Goal: Information Seeking & Learning: Compare options

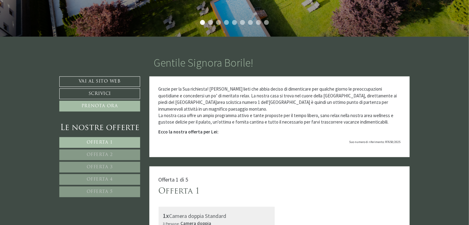
scroll to position [193, 0]
click at [126, 139] on link "Offerta 1" at bounding box center [99, 142] width 81 height 11
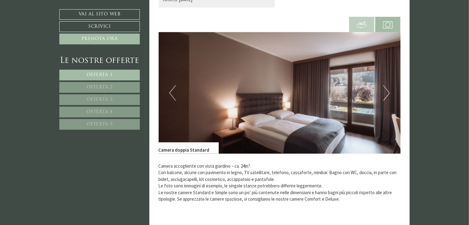
scroll to position [437, 0]
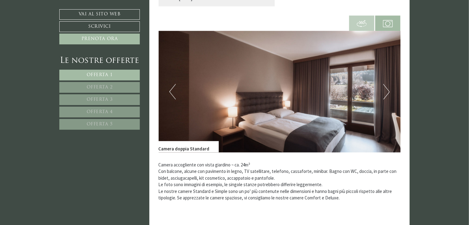
click at [162, 167] on p "Camera accogliente con vista giardino ~ ca. 24m² Con balcone, alcune con pavime…" at bounding box center [280, 182] width 242 height 40
click at [362, 29] on span at bounding box center [362, 23] width 25 height 21
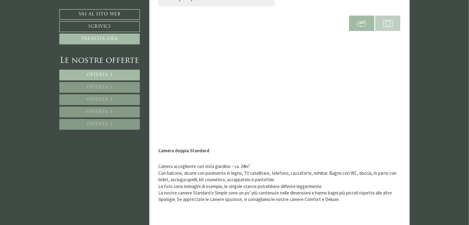
click at [383, 20] on img at bounding box center [388, 24] width 10 height 10
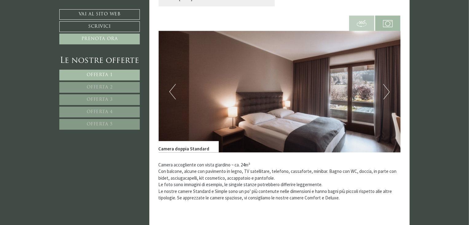
click at [388, 90] on button "Next" at bounding box center [387, 91] width 6 height 15
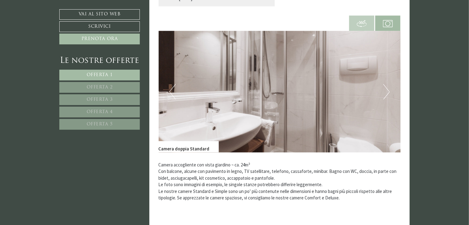
click at [388, 90] on button "Next" at bounding box center [387, 91] width 6 height 15
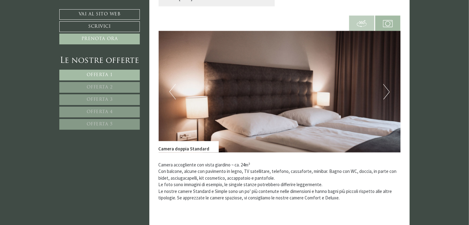
click at [388, 90] on button "Next" at bounding box center [387, 91] width 6 height 15
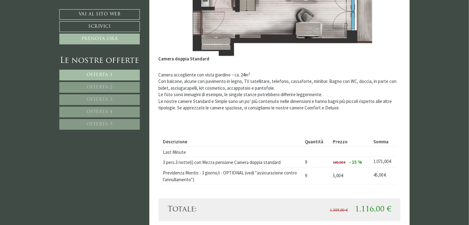
scroll to position [546, 0]
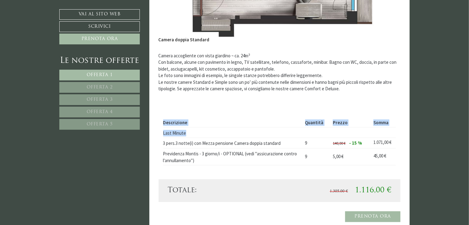
drag, startPoint x: 158, startPoint y: 142, endPoint x: 224, endPoint y: 137, distance: 66.7
click at [224, 137] on div "Offerta 1 di 5 Offerta 1 1x Camera doppia Standard 3 Persone: Camera doppia Tra…" at bounding box center [280, 22] width 261 height 418
click at [224, 137] on td "Last Minute" at bounding box center [233, 132] width 140 height 10
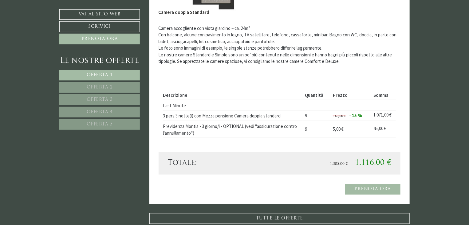
scroll to position [574, 0]
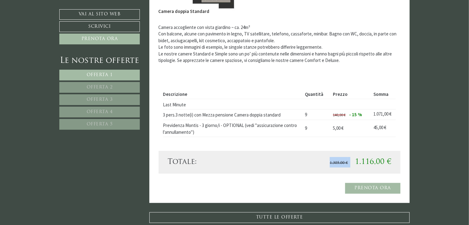
drag, startPoint x: 356, startPoint y: 160, endPoint x: 392, endPoint y: 161, distance: 36.0
click at [392, 161] on div "1.305,00 € 1.116,00 €" at bounding box center [338, 162] width 117 height 10
drag, startPoint x: 392, startPoint y: 161, endPoint x: 410, endPoint y: 161, distance: 18.2
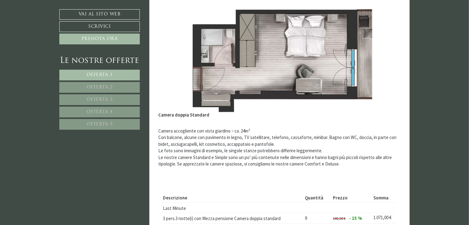
scroll to position [464, 0]
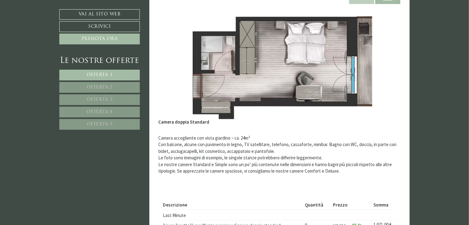
click at [126, 84] on link "Offerta 2" at bounding box center [99, 87] width 81 height 11
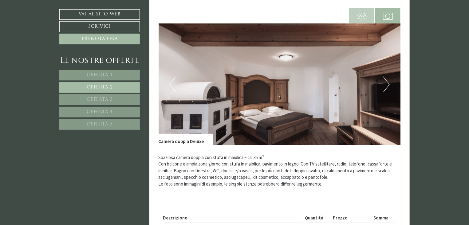
scroll to position [445, 0]
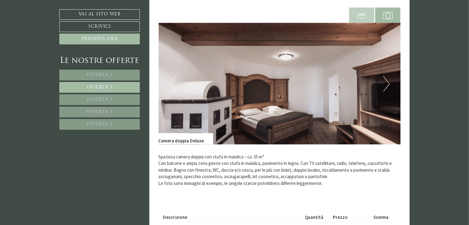
click at [388, 84] on button "Next" at bounding box center [387, 83] width 6 height 15
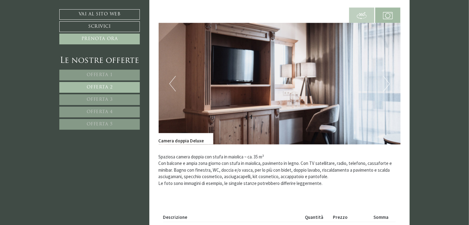
click at [388, 84] on button "Next" at bounding box center [387, 83] width 6 height 15
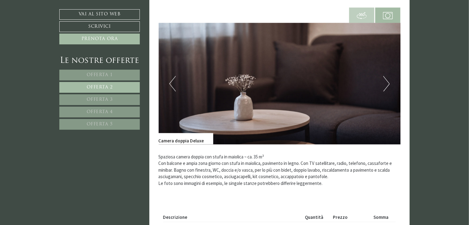
click at [388, 84] on button "Next" at bounding box center [387, 83] width 6 height 15
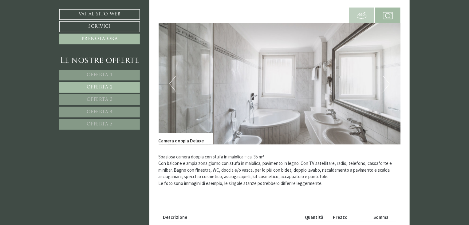
click at [168, 82] on img at bounding box center [280, 83] width 242 height 121
click at [172, 82] on button "Previous" at bounding box center [173, 83] width 6 height 15
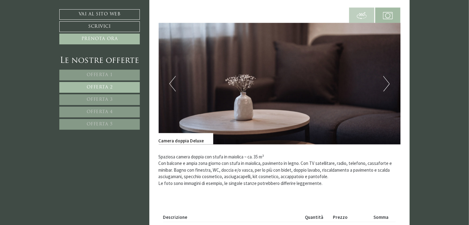
click at [386, 78] on button "Next" at bounding box center [387, 83] width 6 height 15
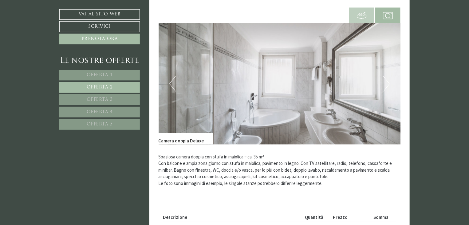
click at [386, 78] on button "Next" at bounding box center [387, 83] width 6 height 15
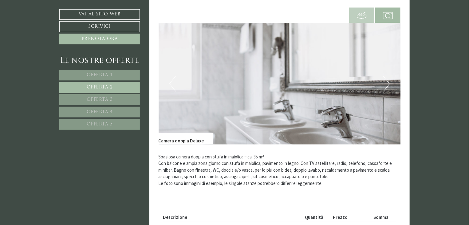
click at [387, 81] on button "Next" at bounding box center [387, 83] width 6 height 15
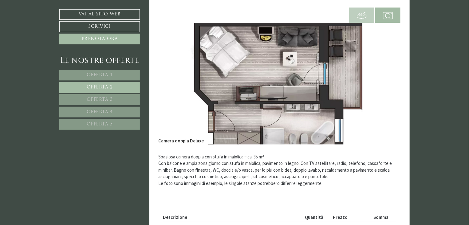
click at [165, 74] on img at bounding box center [280, 83] width 242 height 121
click at [162, 74] on img at bounding box center [280, 83] width 242 height 121
click at [384, 82] on button "Next" at bounding box center [387, 83] width 6 height 15
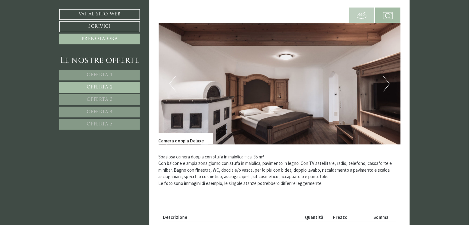
click at [386, 85] on button "Next" at bounding box center [387, 83] width 6 height 15
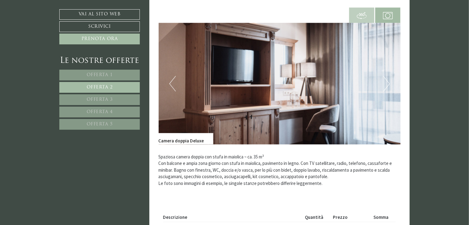
click at [386, 85] on button "Next" at bounding box center [387, 83] width 6 height 15
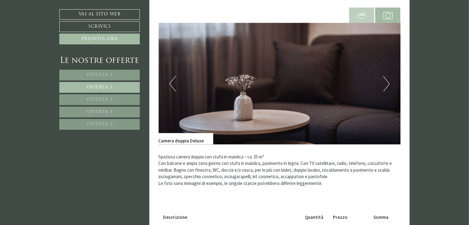
click at [386, 85] on button "Next" at bounding box center [387, 83] width 6 height 15
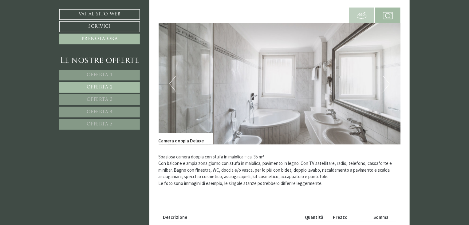
click at [387, 82] on button "Next" at bounding box center [387, 83] width 6 height 15
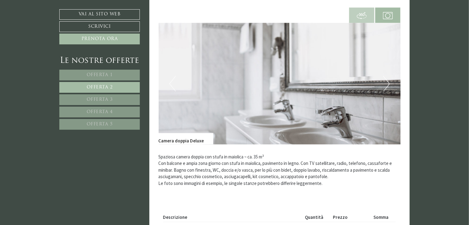
click at [387, 82] on button "Next" at bounding box center [387, 83] width 6 height 15
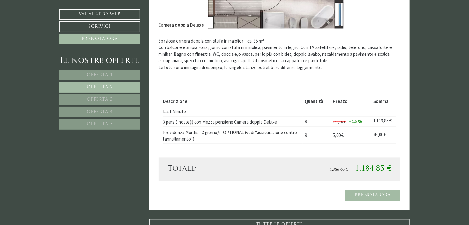
scroll to position [561, 0]
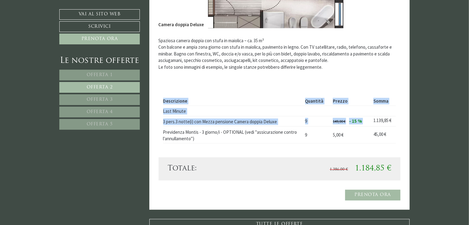
drag, startPoint x: 372, startPoint y: 120, endPoint x: 398, endPoint y: 119, distance: 26.2
click at [398, 119] on div "Descrizione Quantità Prezzo Somma Last Minute 3 pers.3 notte(i) con [PERSON_NAM…" at bounding box center [280, 120] width 242 height 74
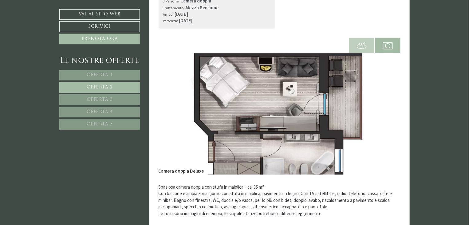
scroll to position [412, 0]
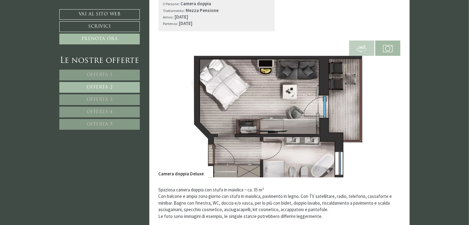
click at [122, 98] on link "Offerta 3" at bounding box center [99, 99] width 81 height 11
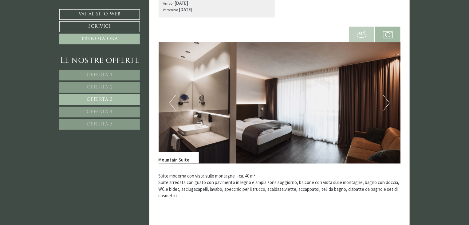
scroll to position [428, 0]
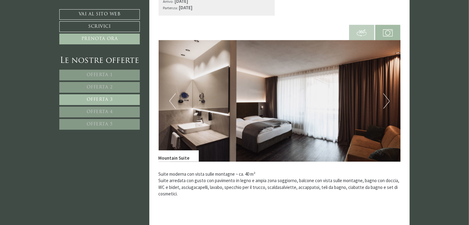
click at [390, 98] on button "Next" at bounding box center [387, 100] width 6 height 15
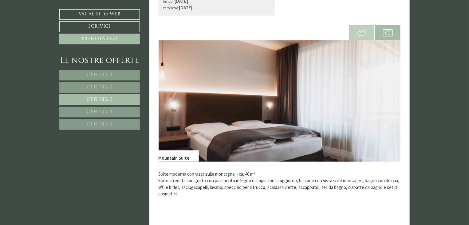
click at [388, 101] on button "Next" at bounding box center [387, 100] width 6 height 15
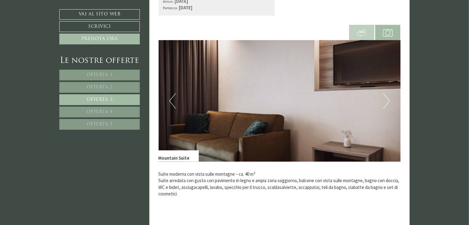
click at [388, 101] on button "Next" at bounding box center [387, 100] width 6 height 15
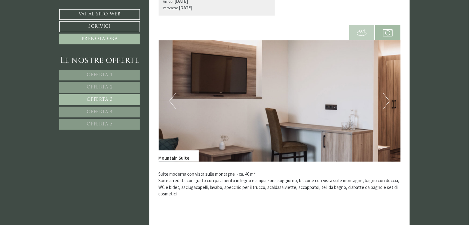
click at [388, 101] on button "Next" at bounding box center [387, 100] width 6 height 15
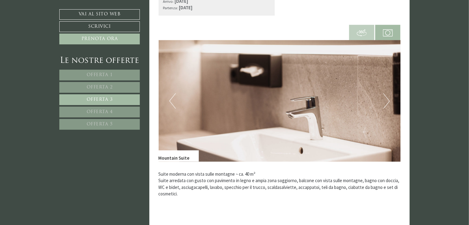
click at [388, 101] on button "Next" at bounding box center [387, 100] width 6 height 15
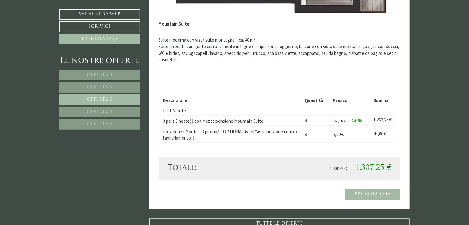
scroll to position [562, 0]
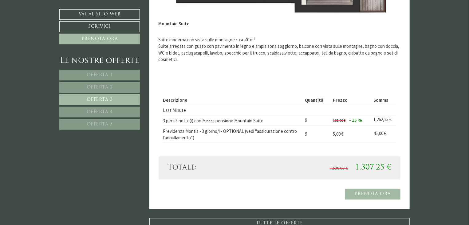
click at [132, 111] on link "Offerta 4" at bounding box center [99, 111] width 81 height 11
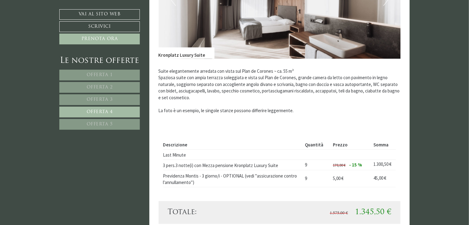
scroll to position [532, 0]
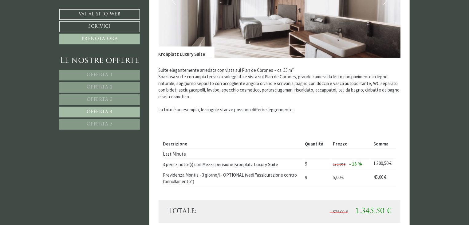
click at [114, 127] on link "Offerta 5" at bounding box center [99, 124] width 81 height 11
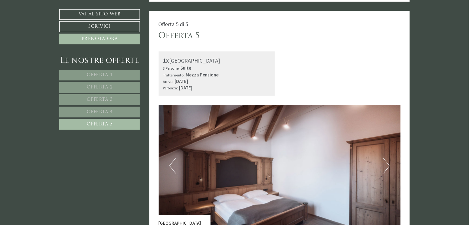
scroll to position [344, 0]
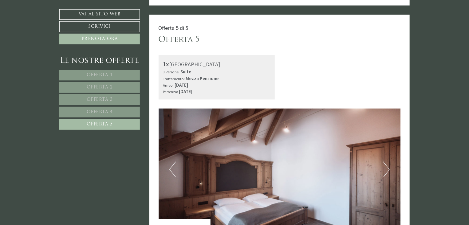
click at [119, 88] on link "Offerta 2" at bounding box center [99, 87] width 81 height 11
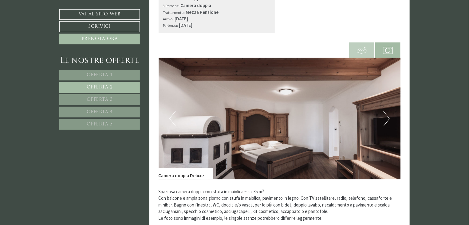
scroll to position [417, 0]
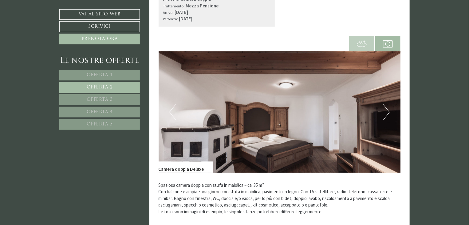
click at [366, 43] on img at bounding box center [362, 44] width 10 height 10
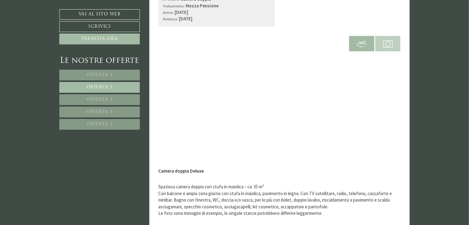
click at [111, 74] on span "Offerta 1" at bounding box center [100, 75] width 26 height 5
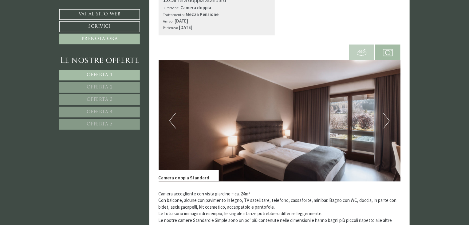
scroll to position [410, 0]
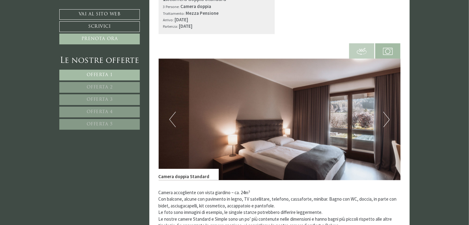
click at [384, 116] on button "Next" at bounding box center [387, 119] width 6 height 15
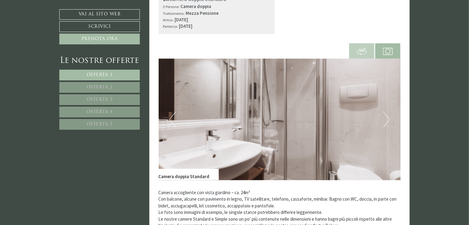
click at [384, 116] on button "Next" at bounding box center [387, 119] width 6 height 15
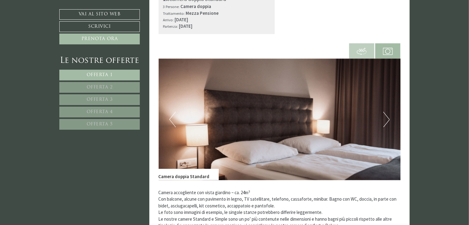
click at [384, 116] on button "Next" at bounding box center [387, 119] width 6 height 15
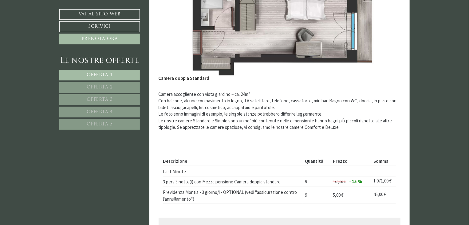
scroll to position [507, 0]
drag, startPoint x: 163, startPoint y: 180, endPoint x: 234, endPoint y: 181, distance: 70.2
click at [234, 181] on td "3 pers.3 notte(i) con Mezza pensione Camera doppia standard" at bounding box center [233, 181] width 140 height 10
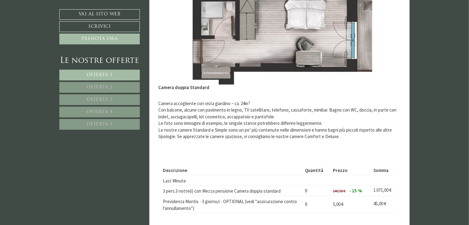
scroll to position [497, 0]
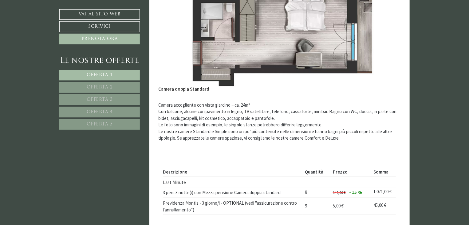
click at [287, 131] on p "Camera accogliente con vista giardino ~ ca. 24m² Con balcone, alcune con pavime…" at bounding box center [280, 122] width 242 height 40
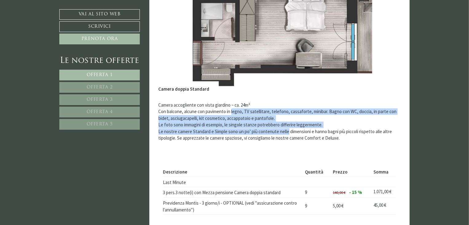
drag, startPoint x: 287, startPoint y: 131, endPoint x: 237, endPoint y: 111, distance: 54.3
click at [237, 111] on p "Camera accogliente con vista giardino ~ ca. 24m² Con balcone, alcune con pavime…" at bounding box center [280, 122] width 242 height 40
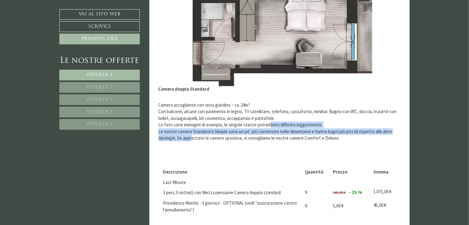
drag, startPoint x: 193, startPoint y: 136, endPoint x: 270, endPoint y: 128, distance: 77.6
click at [270, 128] on p "Camera accogliente con vista giardino ~ ca. 24m² Con balcone, alcune con pavime…" at bounding box center [280, 122] width 242 height 40
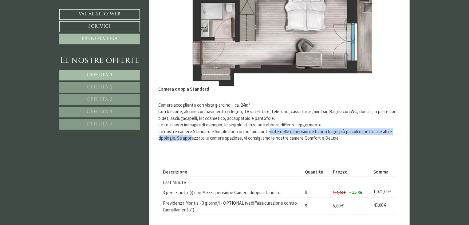
click at [270, 128] on p "Camera accogliente con vista giardino ~ ca. 24m² Con balcone, alcune con pavime…" at bounding box center [280, 122] width 242 height 40
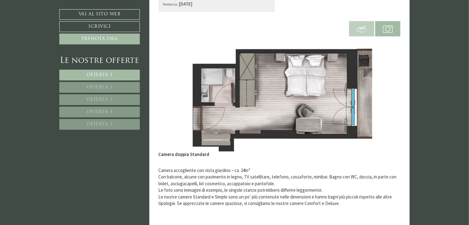
click at [270, 128] on img at bounding box center [280, 97] width 242 height 121
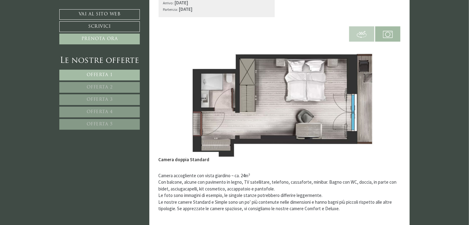
scroll to position [425, 0]
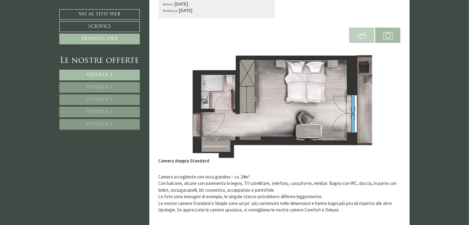
click at [356, 34] on span at bounding box center [362, 35] width 25 height 21
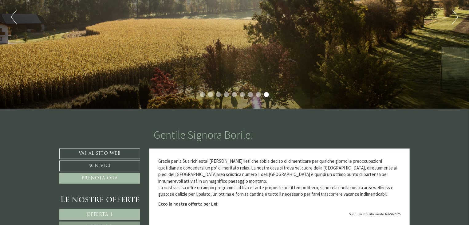
scroll to position [4, 0]
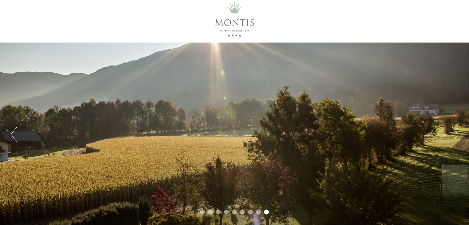
click at [240, 27] on div at bounding box center [234, 19] width 345 height 40
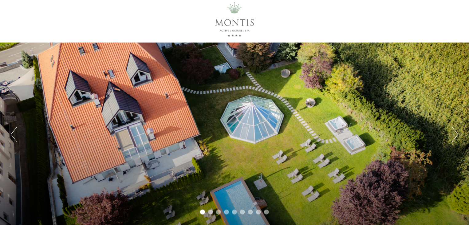
click at [231, 5] on div at bounding box center [234, 19] width 345 height 40
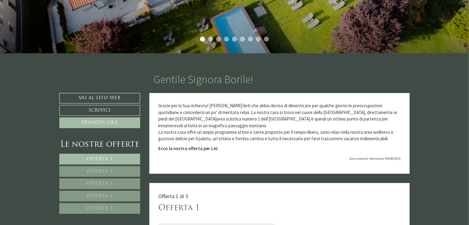
scroll to position [176, 0]
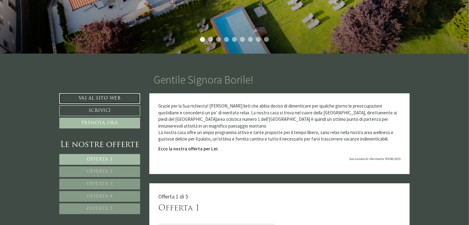
click at [131, 97] on link "Vai al sito web" at bounding box center [99, 98] width 81 height 10
